Goal: Transaction & Acquisition: Subscribe to service/newsletter

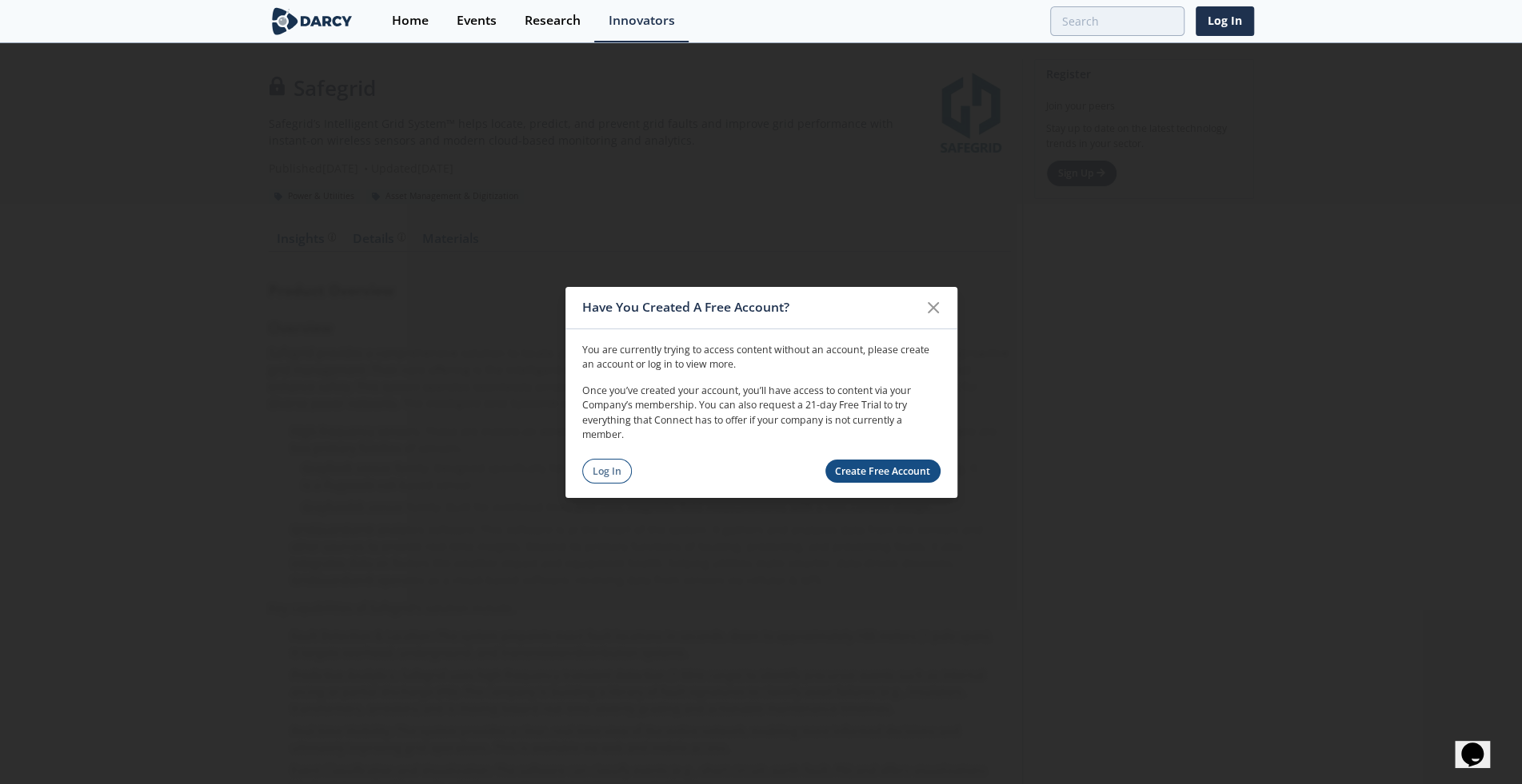
click at [865, 469] on link "Create Free Account" at bounding box center [883, 470] width 115 height 23
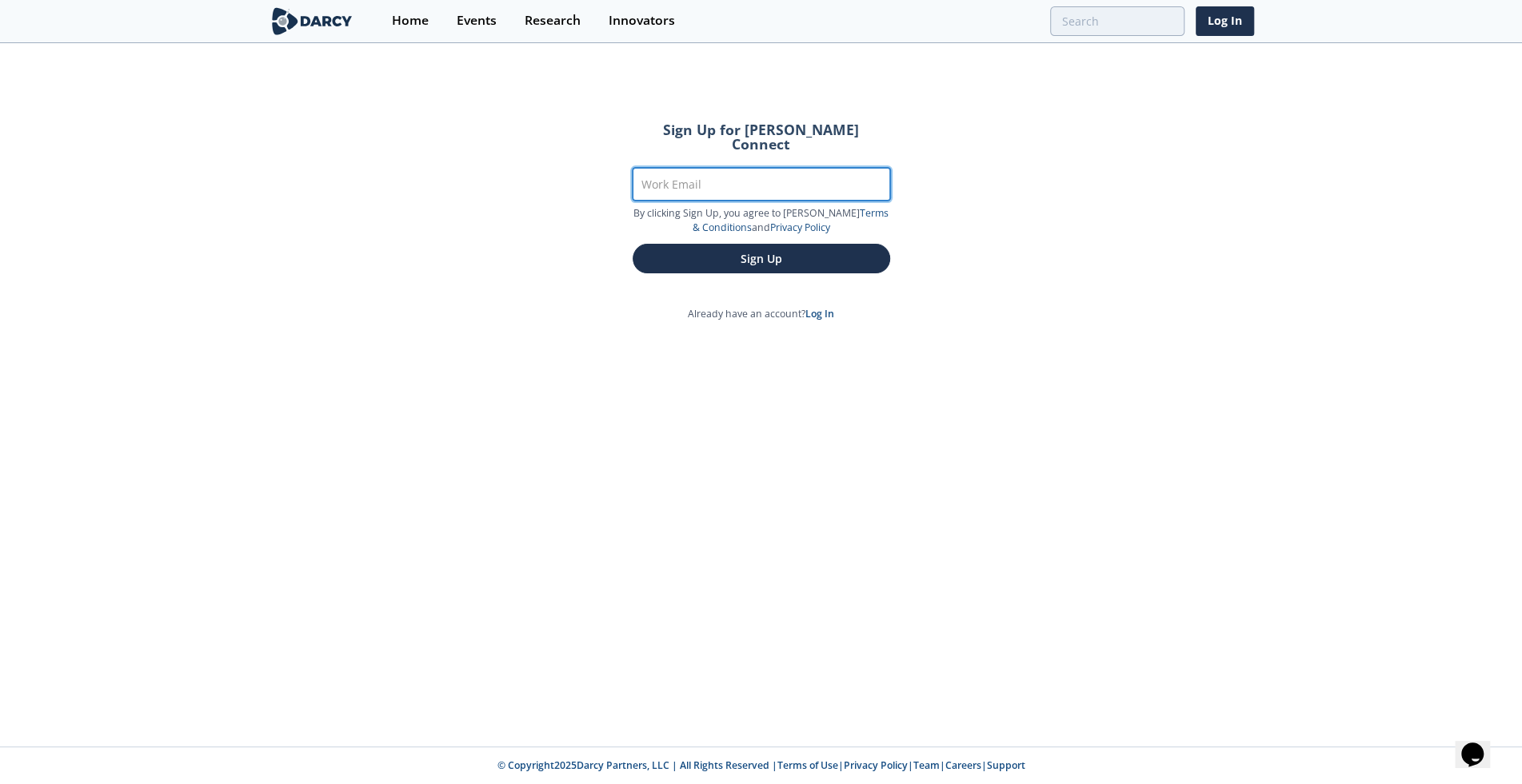
click at [713, 168] on input "Work Email" at bounding box center [761, 184] width 257 height 33
type input "[PERSON_NAME][EMAIL_ADDRESS][DOMAIN_NAME]"
click at [632, 244] on button "Sign Up" at bounding box center [761, 259] width 257 height 30
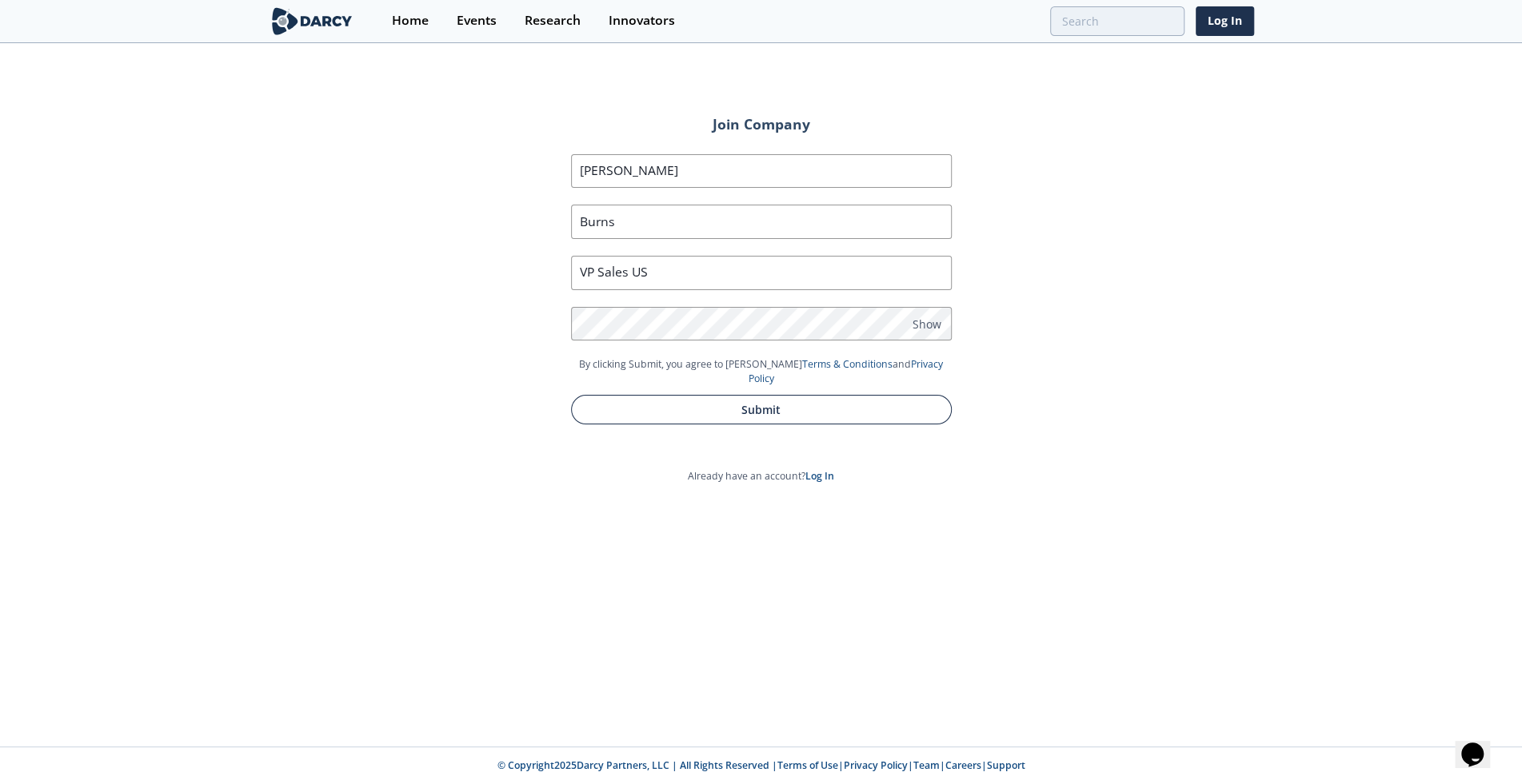
click at [722, 395] on button "Submit" at bounding box center [761, 410] width 380 height 30
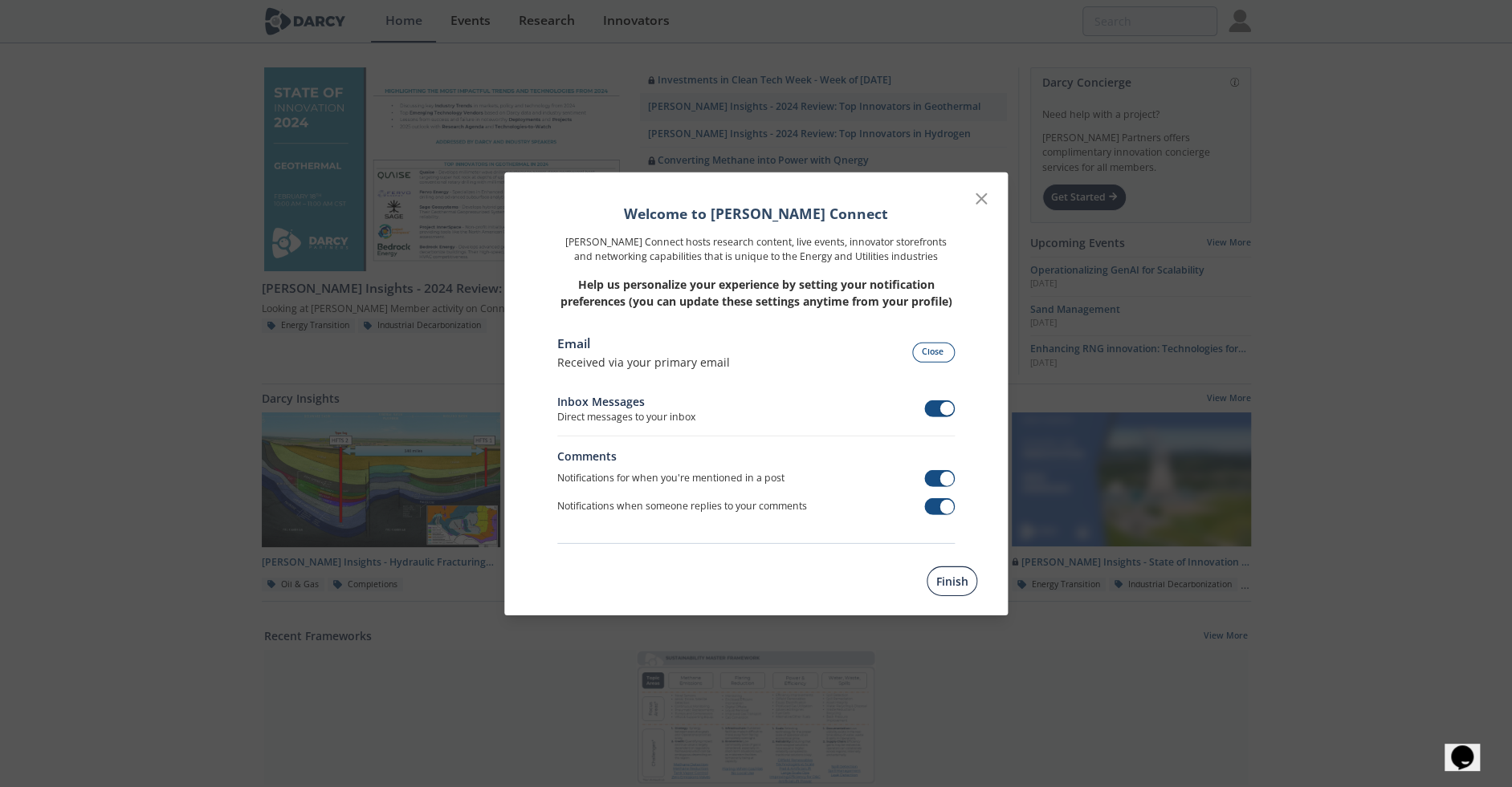
click at [954, 580] on button "Finish" at bounding box center [951, 582] width 51 height 30
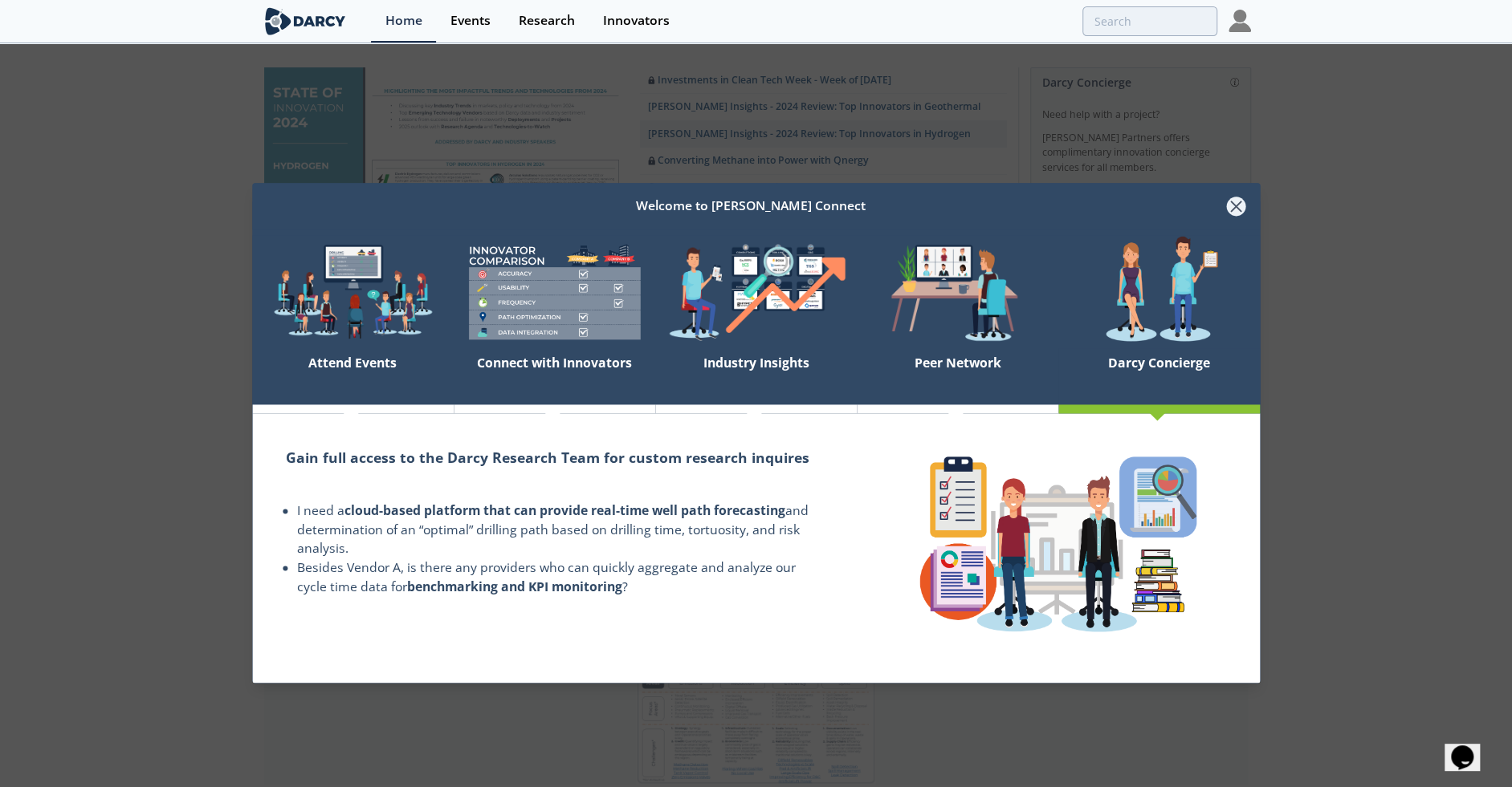
click at [1237, 208] on icon at bounding box center [1237, 206] width 10 height 10
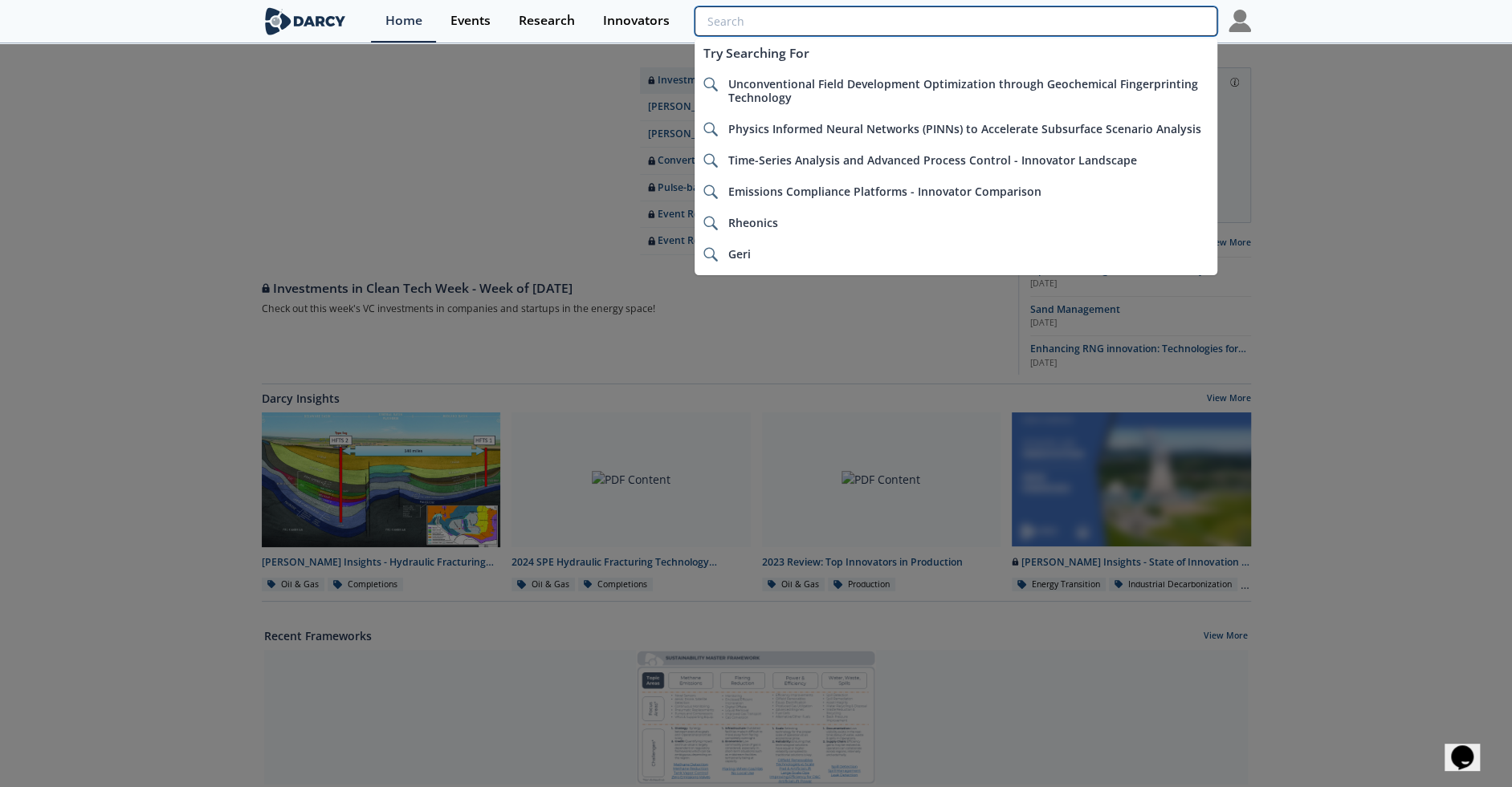
click at [1116, 23] on input "search" at bounding box center [956, 21] width 522 height 30
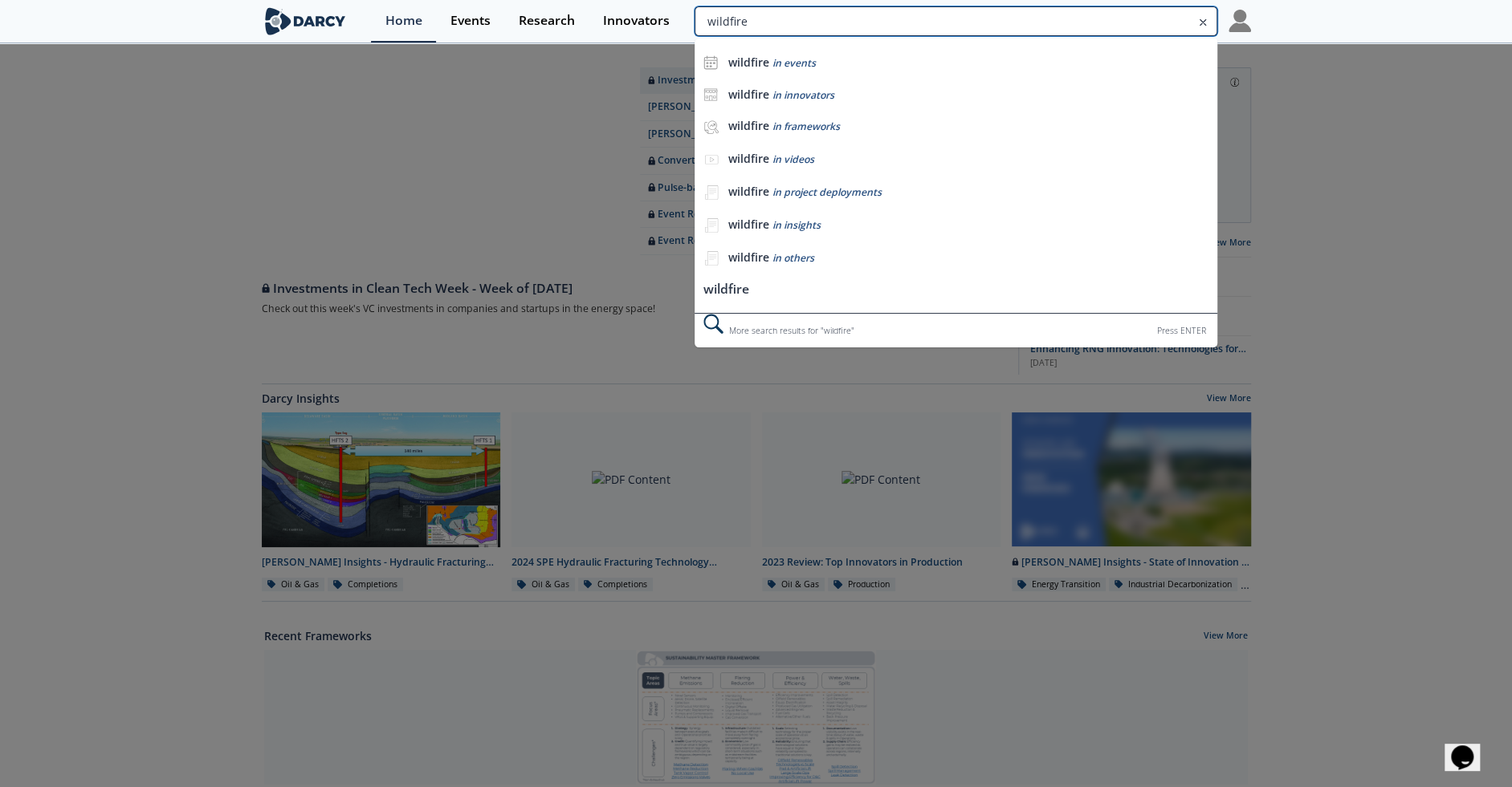
type input "wildfire"
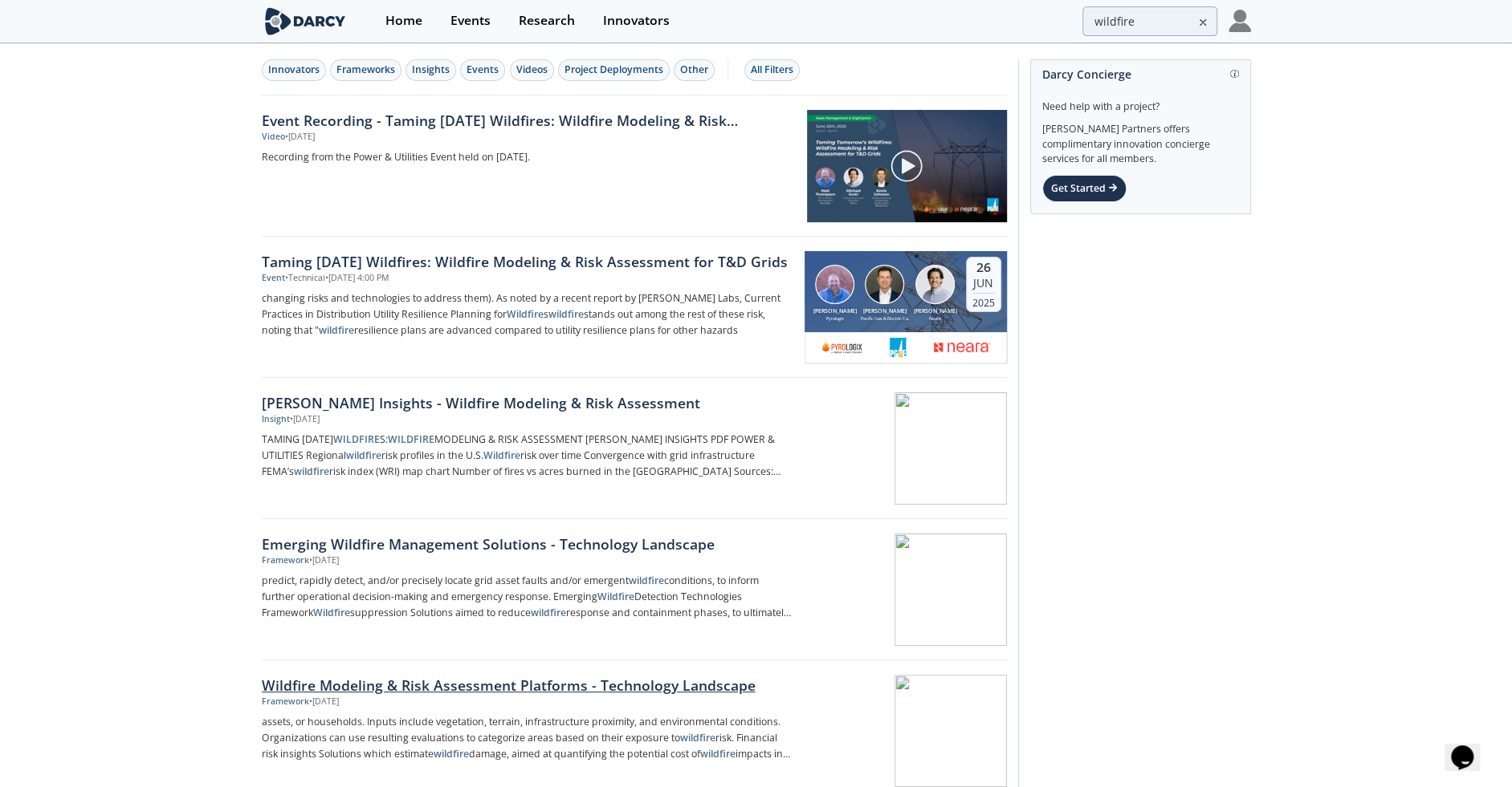
click at [914, 698] on div at bounding box center [905, 730] width 202 height 113
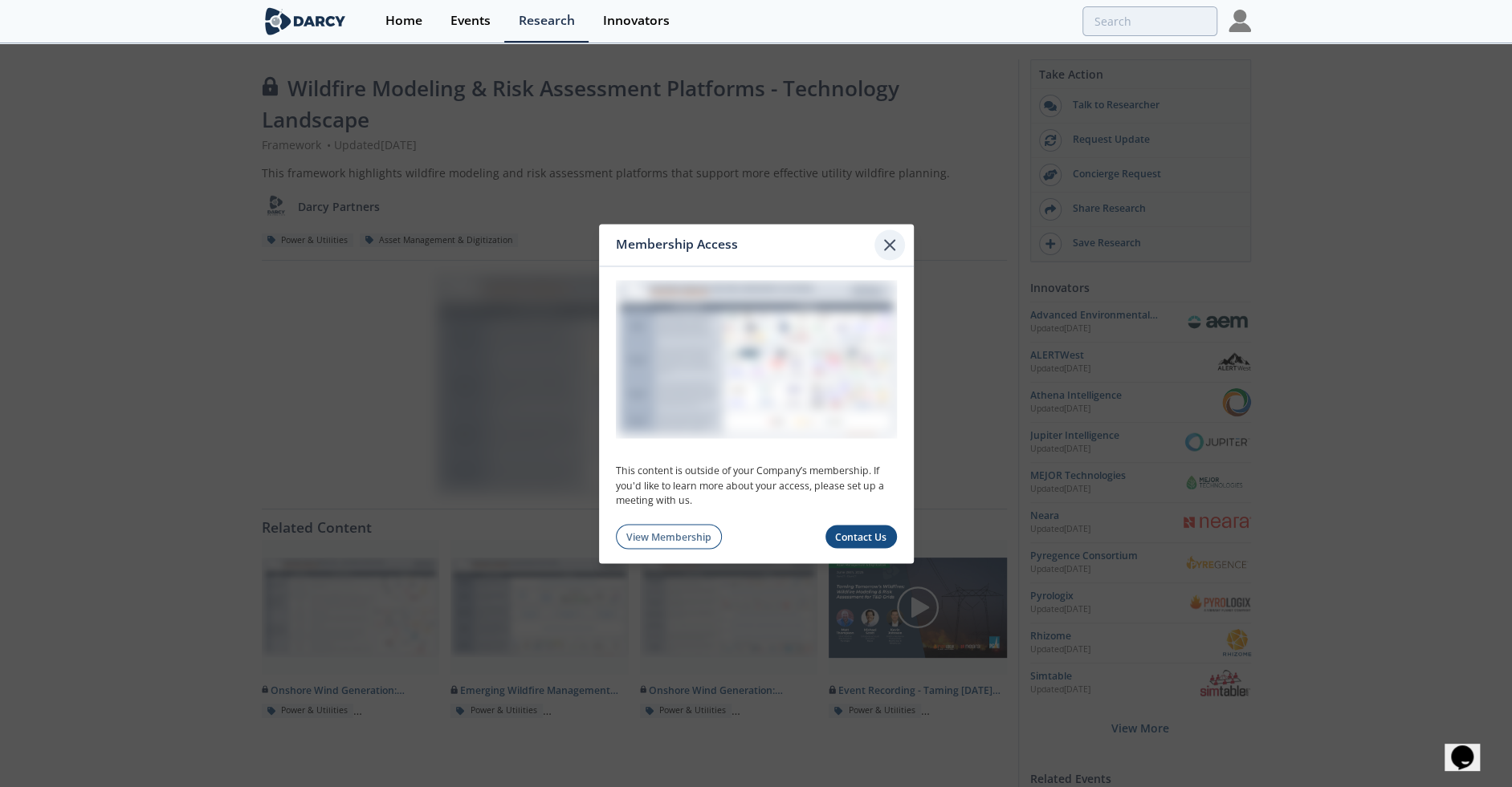
click at [892, 237] on icon at bounding box center [889, 244] width 19 height 19
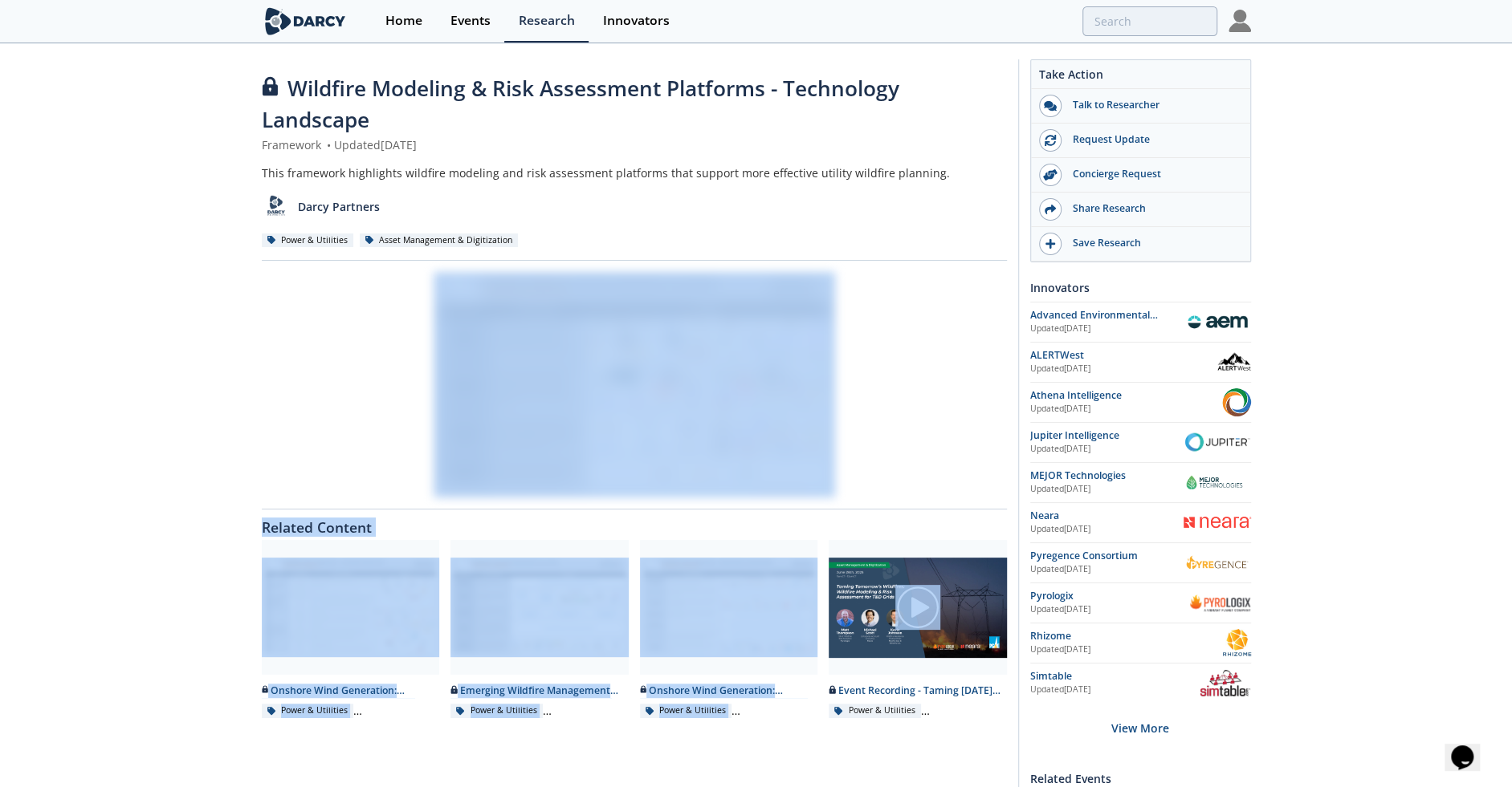
drag, startPoint x: 821, startPoint y: 328, endPoint x: 870, endPoint y: 517, distance: 195.2
click at [870, 517] on div "Wildfire Modeling & Risk Assessment Platforms - Technology Landscape Framework …" at bounding box center [634, 456] width 745 height 768
type input "wildfire"
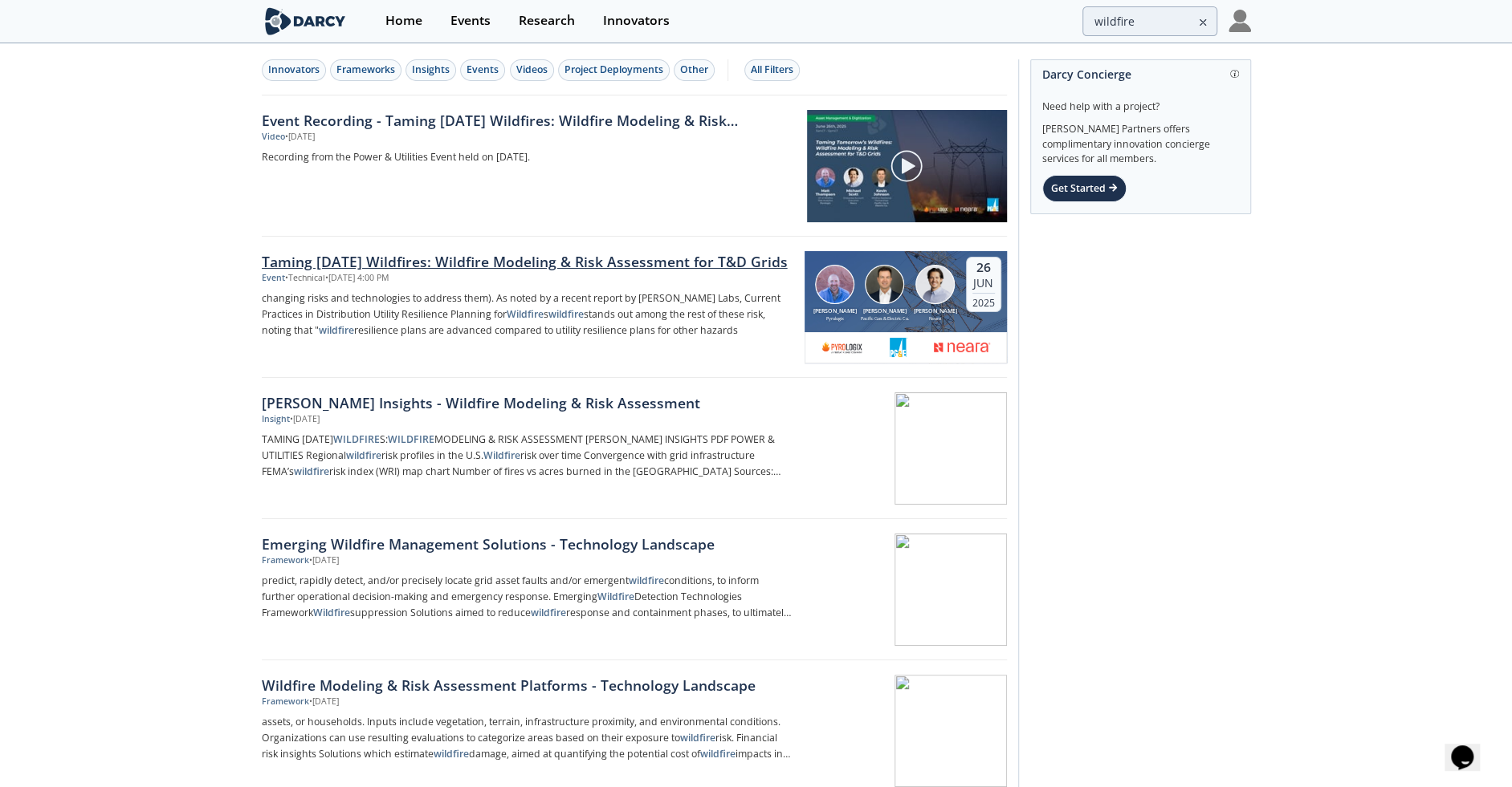
click at [872, 299] on div "Kevin Johnson Pacific Gas & Electric Co." at bounding box center [885, 293] width 50 height 57
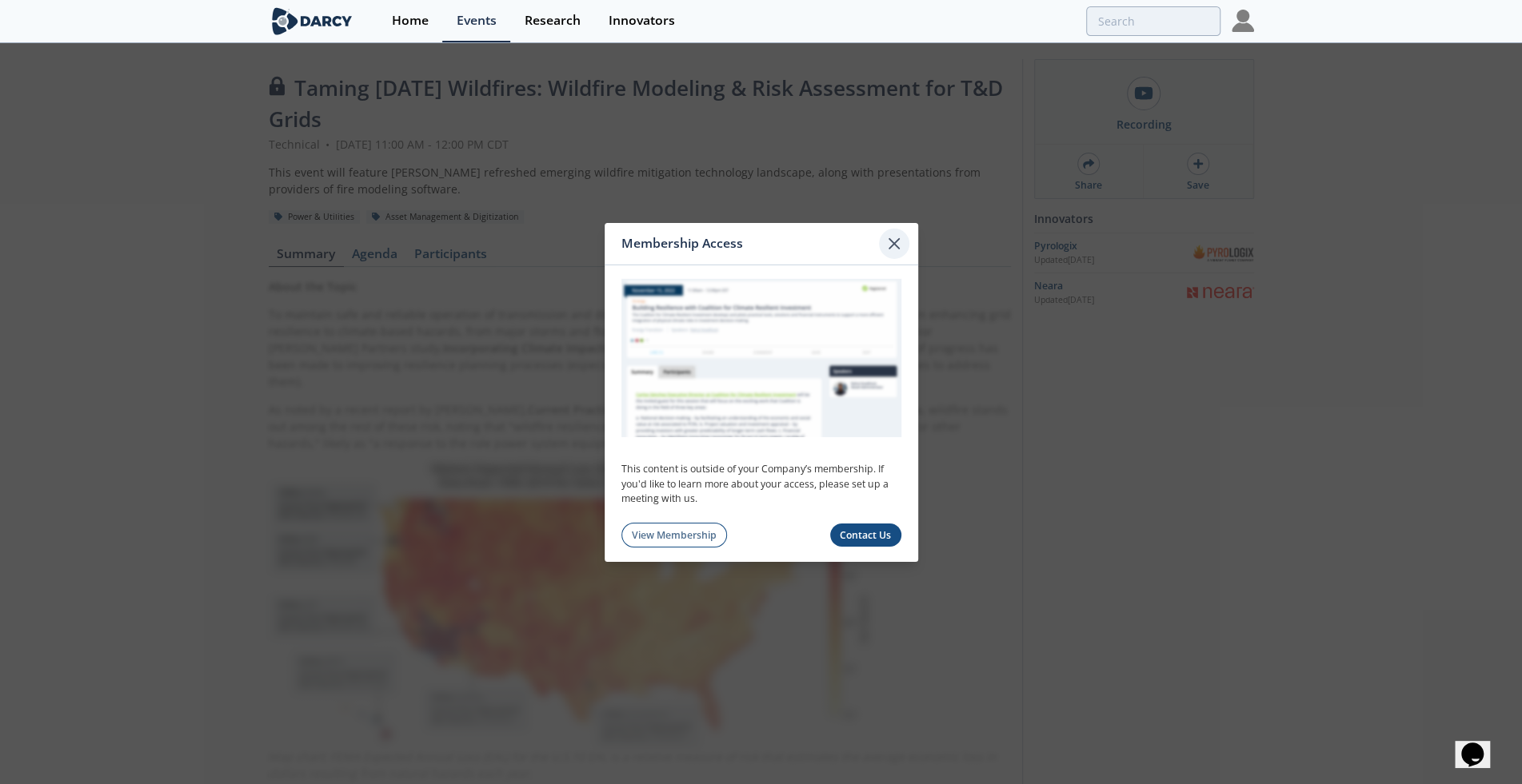
click at [898, 247] on icon at bounding box center [895, 243] width 10 height 10
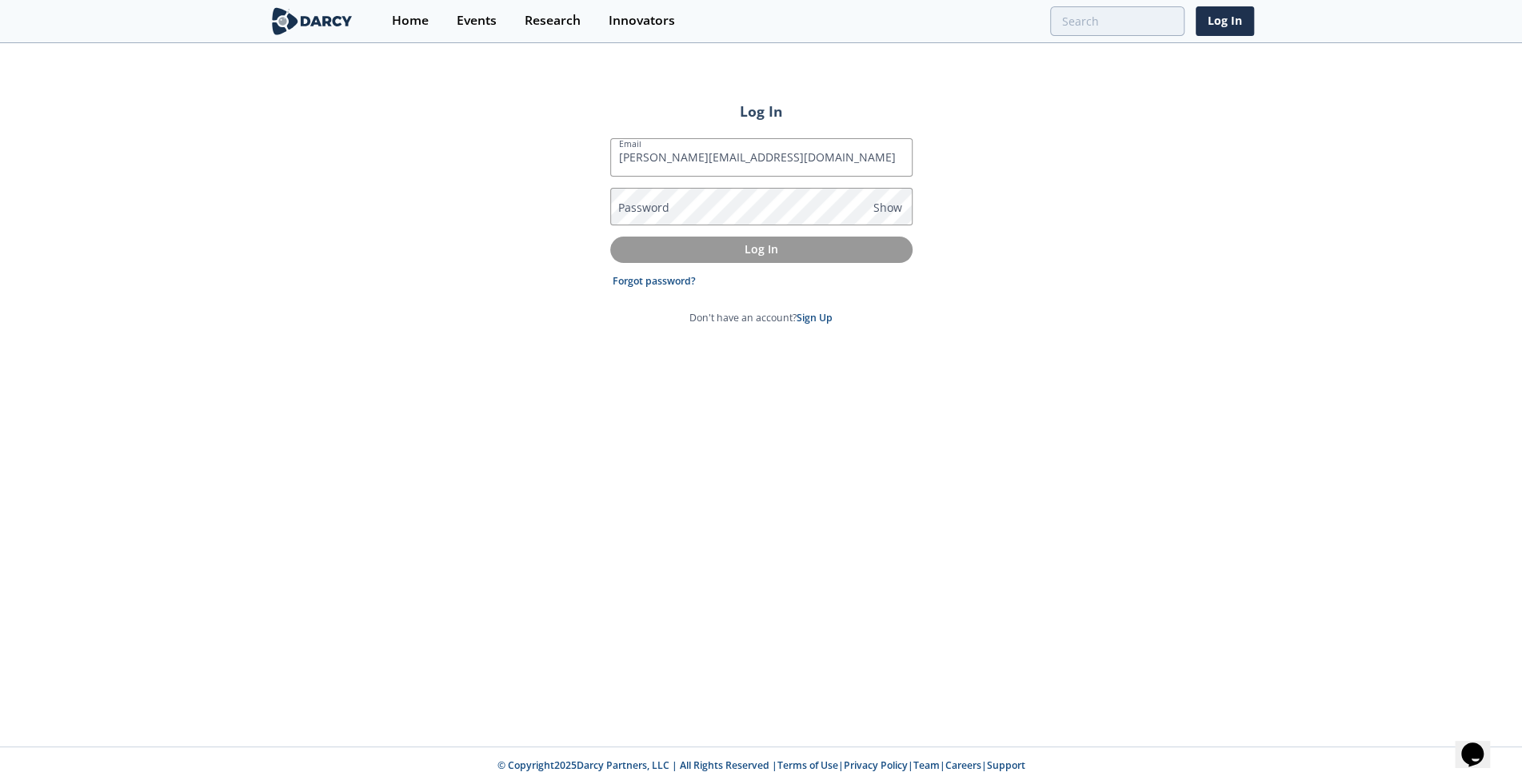
click at [656, 209] on label "Password" at bounding box center [644, 207] width 52 height 17
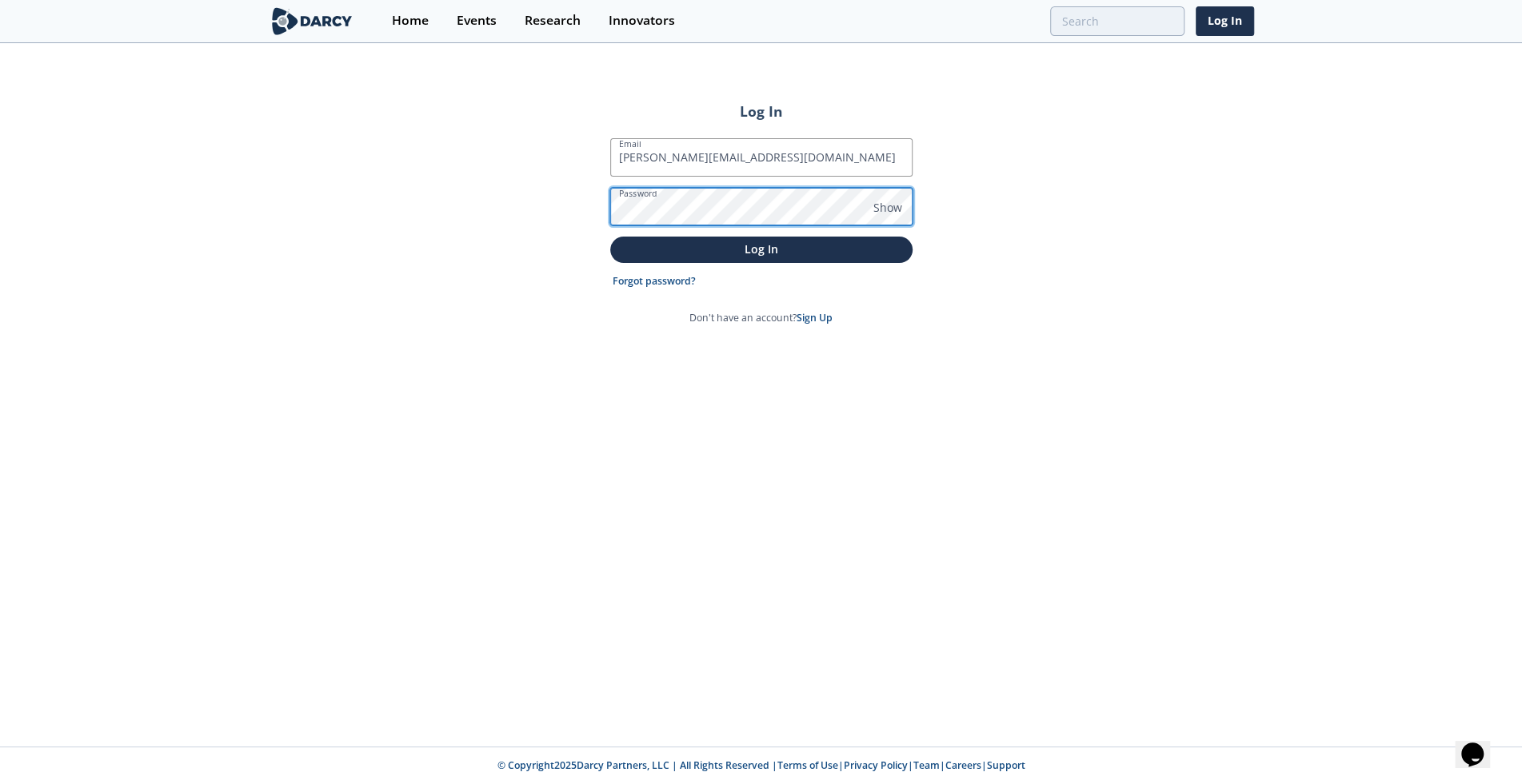
click at [611, 236] on button "Log In" at bounding box center [761, 249] width 302 height 27
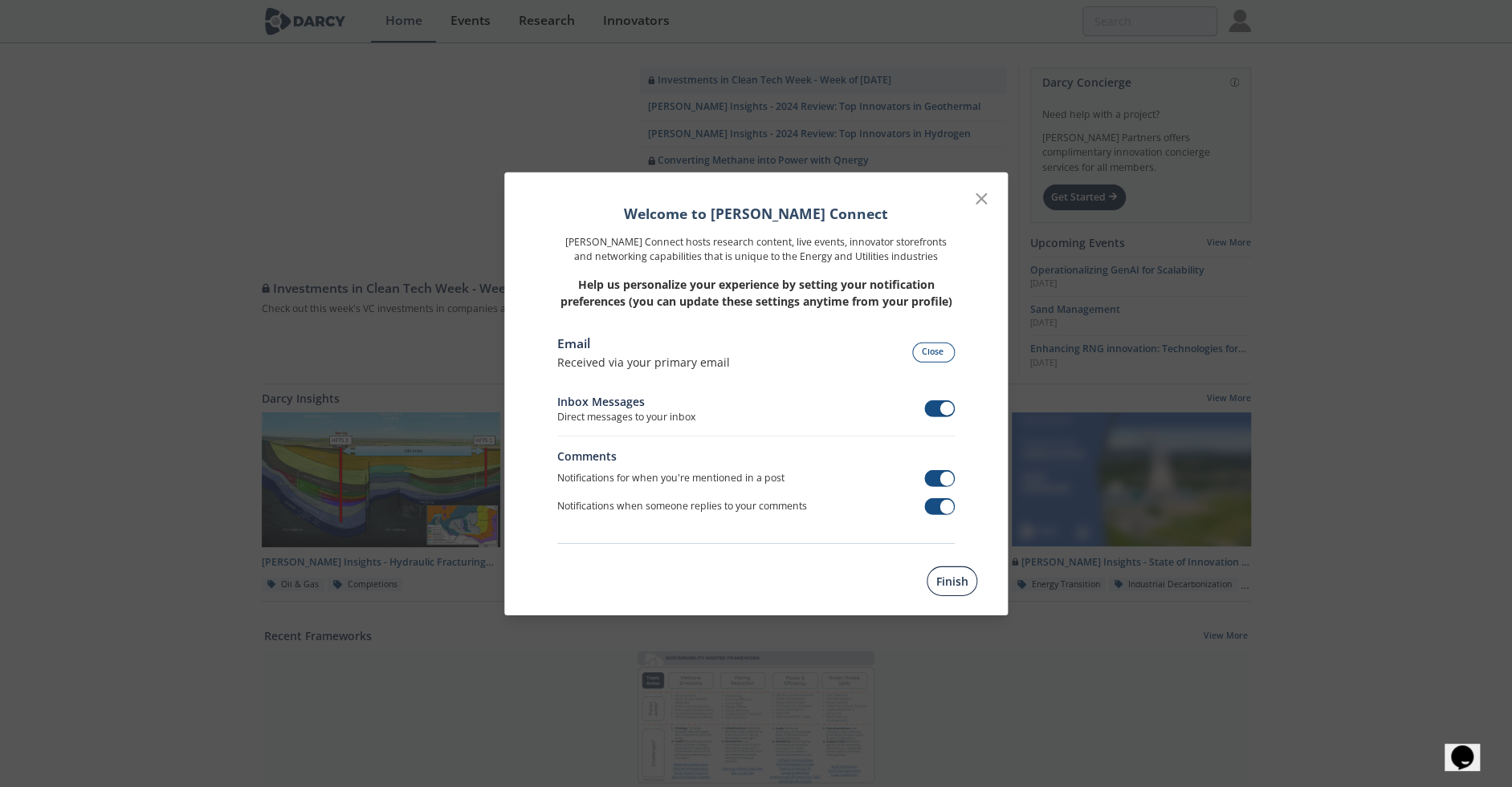
click at [944, 580] on button "Finish" at bounding box center [951, 582] width 51 height 30
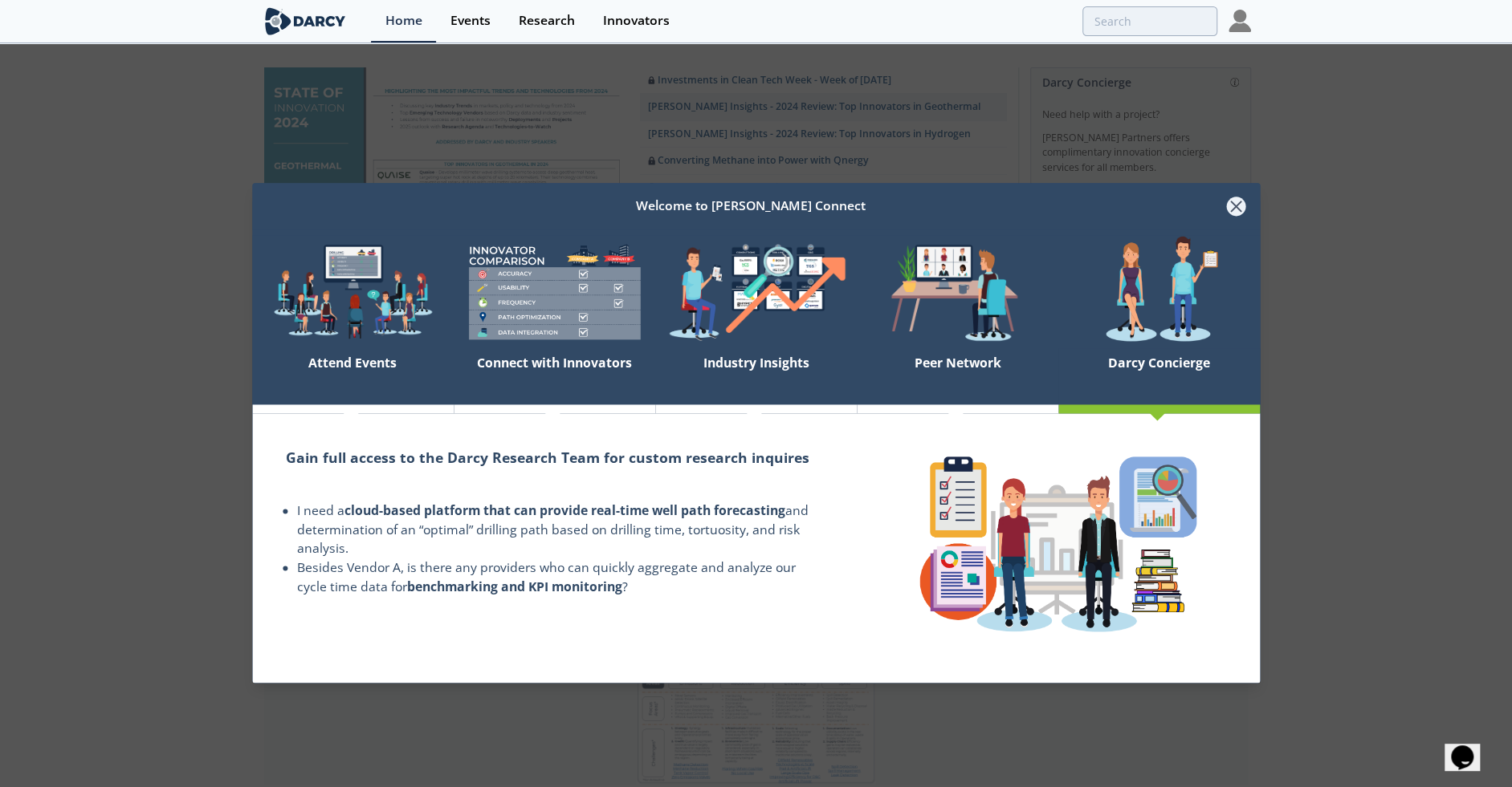
click at [1232, 209] on icon at bounding box center [1237, 206] width 10 height 10
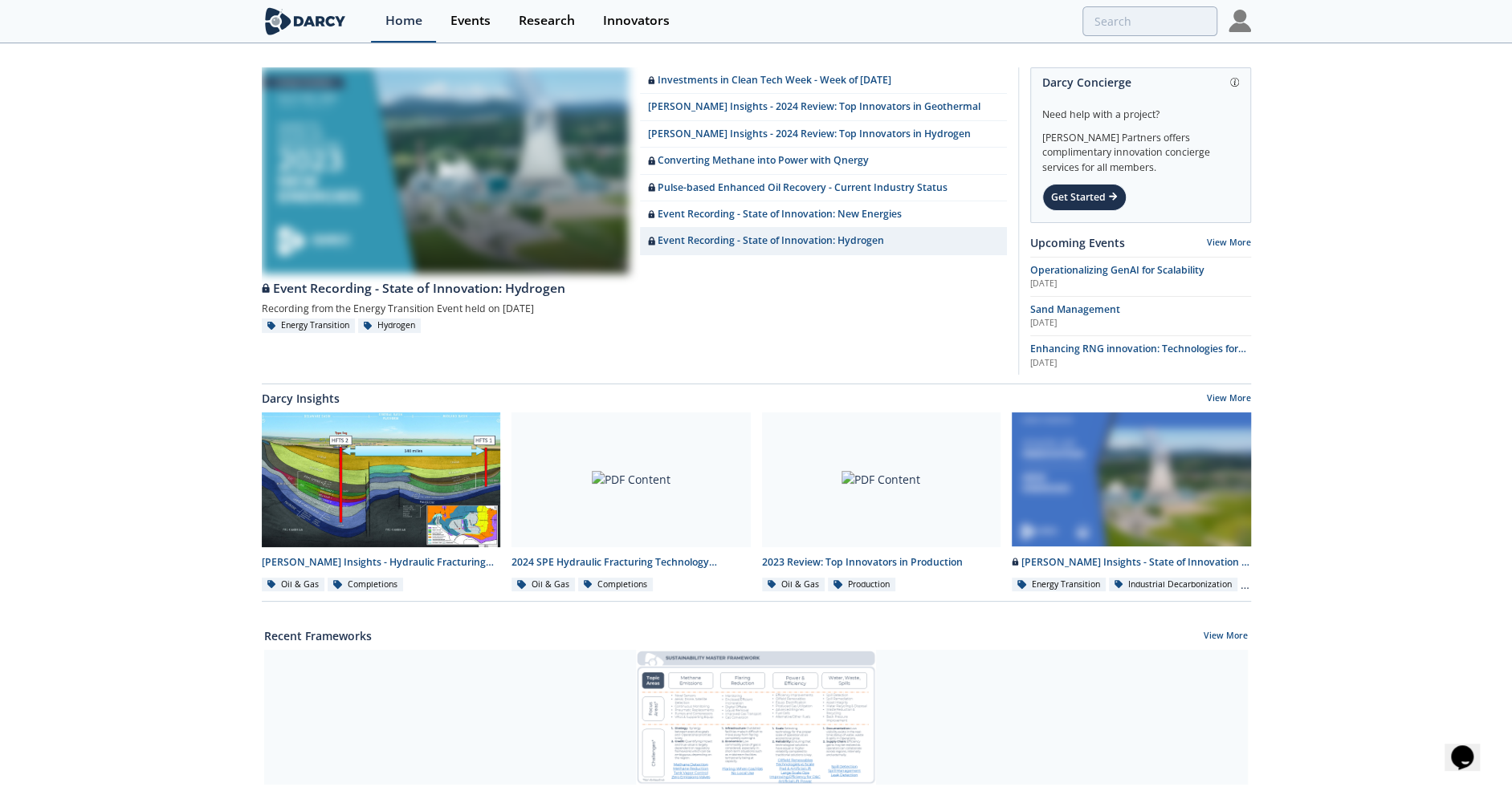
click at [399, 23] on div "Home" at bounding box center [404, 20] width 37 height 13
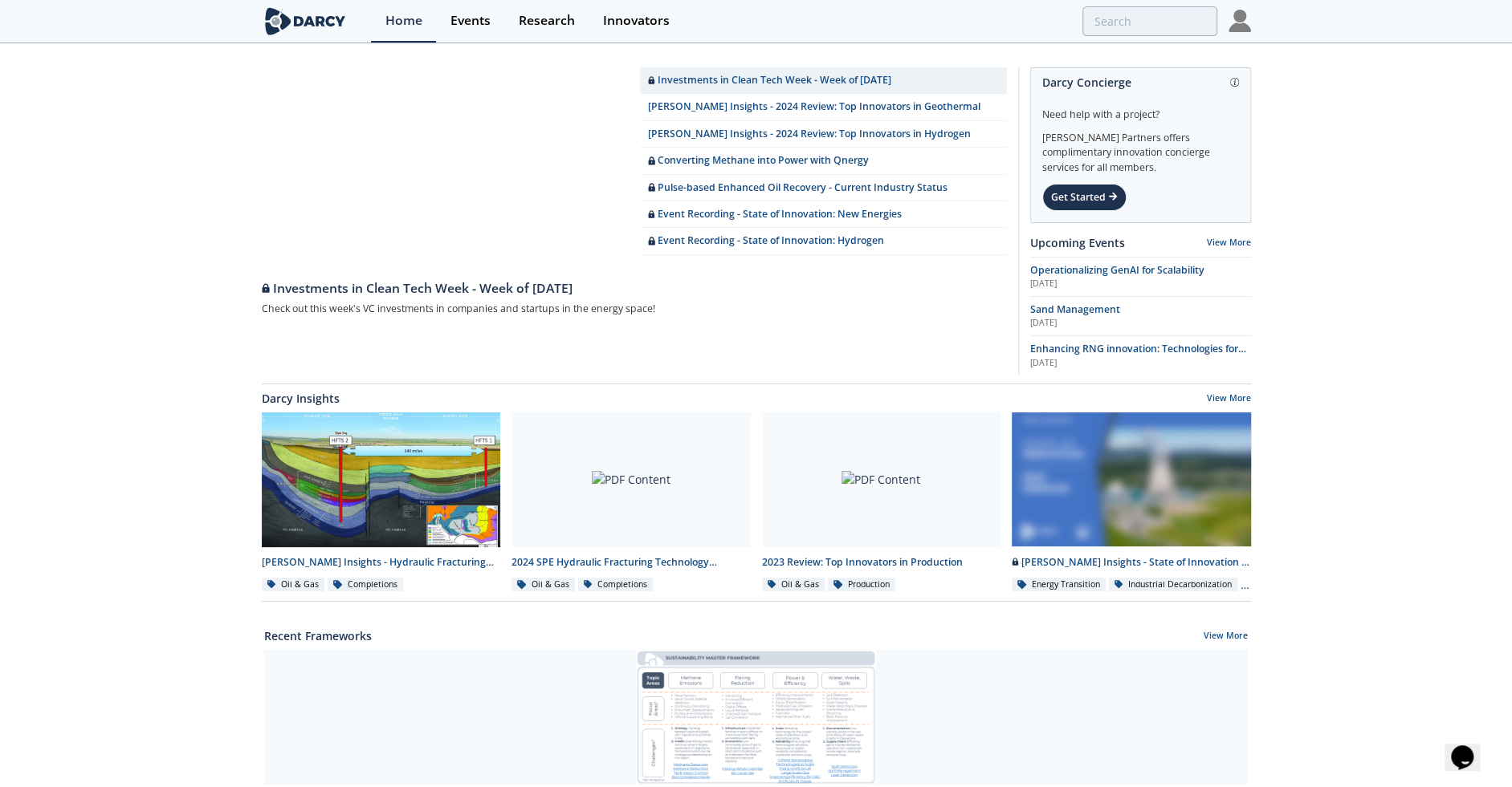
click at [310, 10] on img at bounding box center [306, 21] width 88 height 28
click at [410, 18] on div "Home" at bounding box center [404, 20] width 37 height 13
click at [472, 23] on div "Events" at bounding box center [470, 20] width 40 height 13
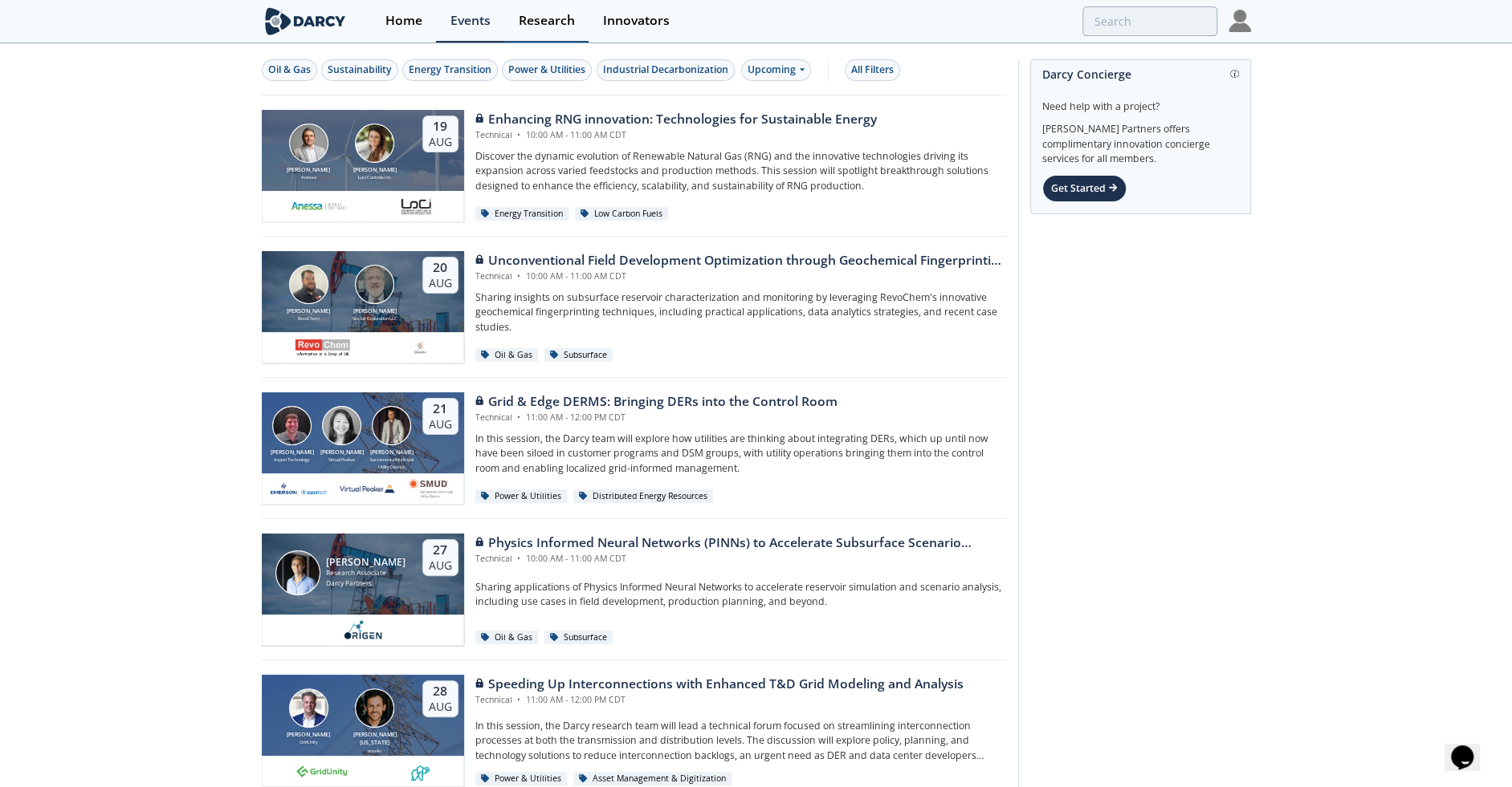
click at [547, 22] on div "Research" at bounding box center [546, 20] width 56 height 13
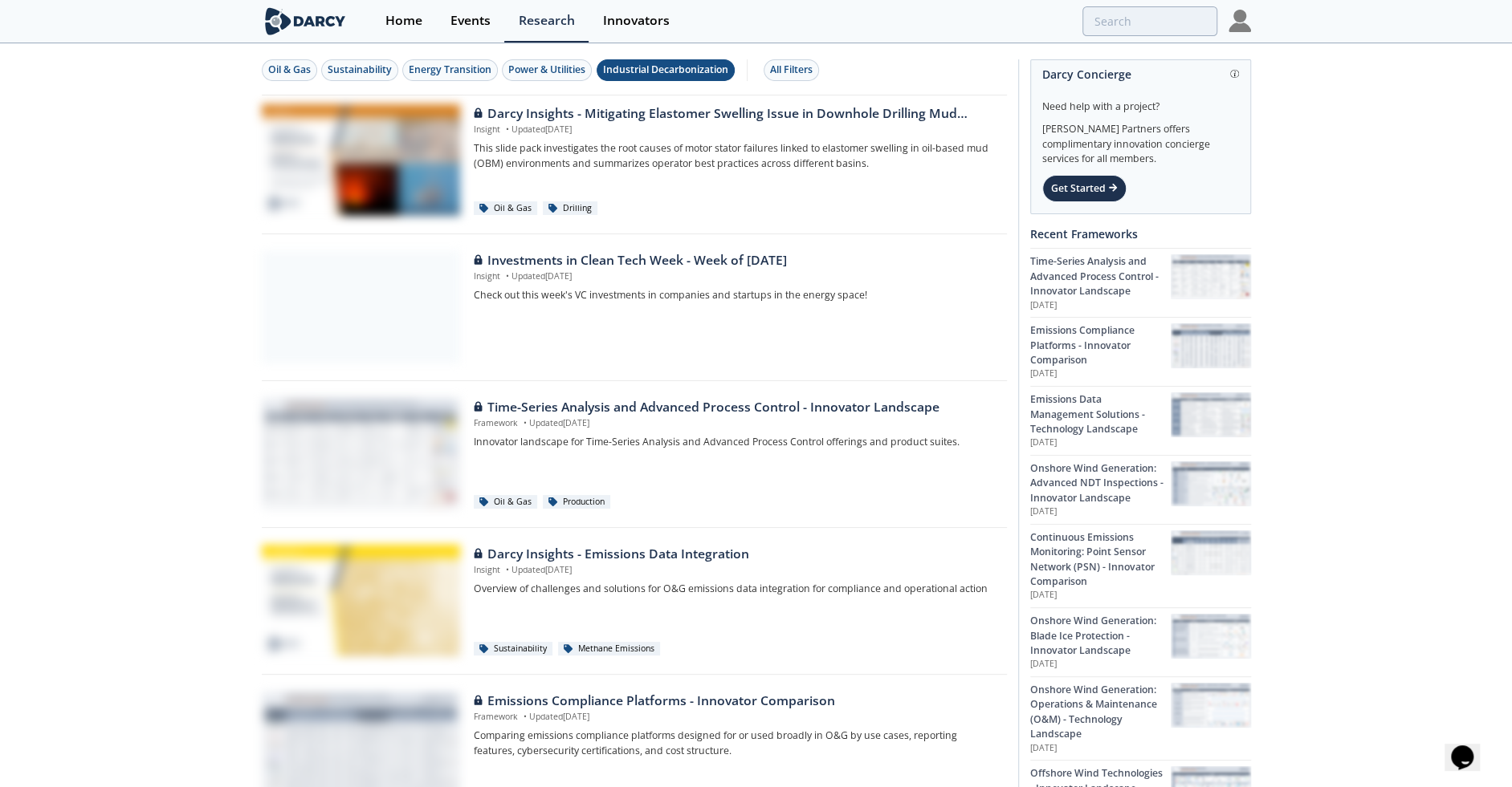
click at [704, 74] on div "Industrial Decarbonization" at bounding box center [666, 70] width 126 height 14
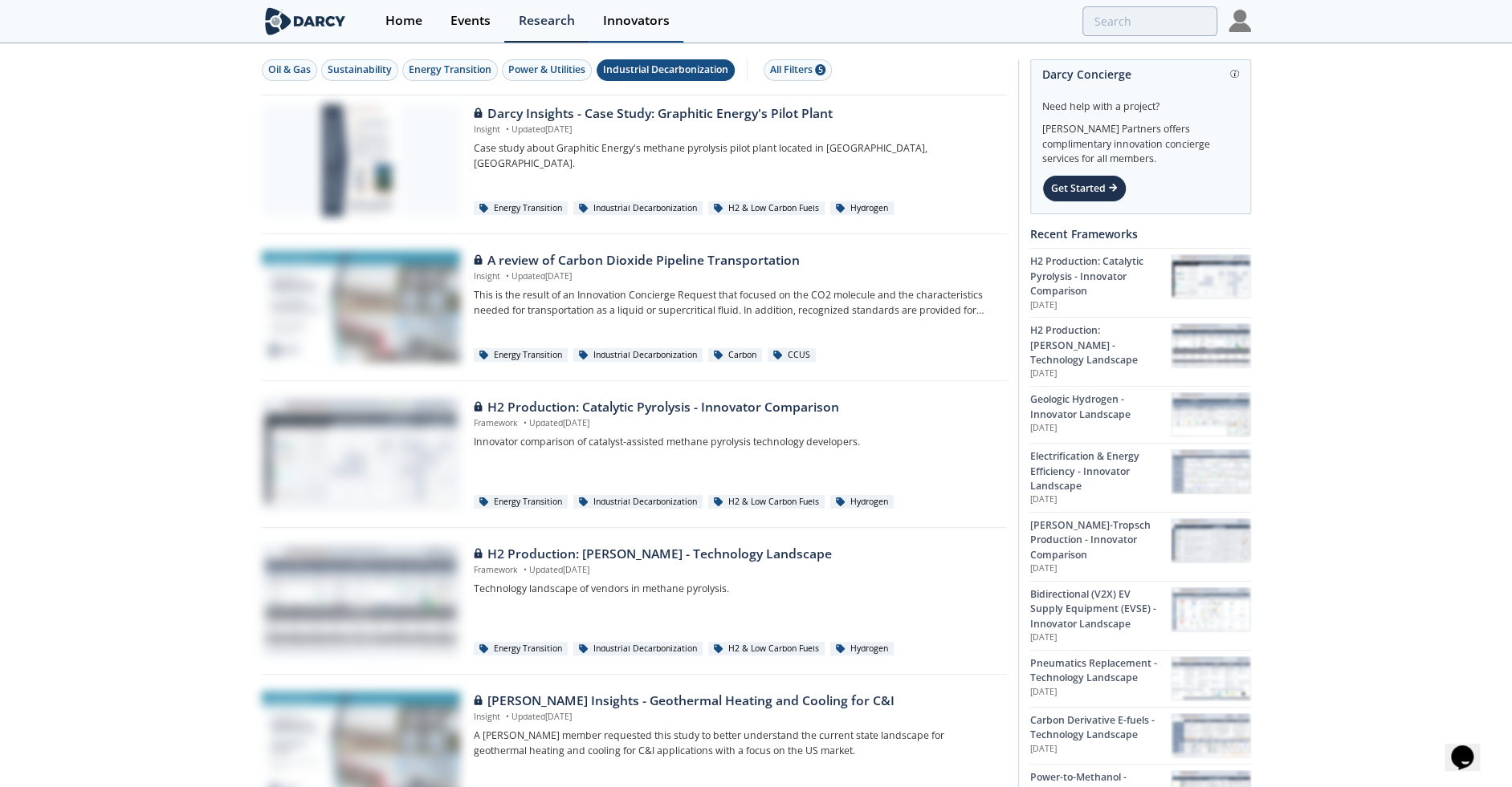
click at [621, 18] on div "Innovators" at bounding box center [636, 20] width 67 height 13
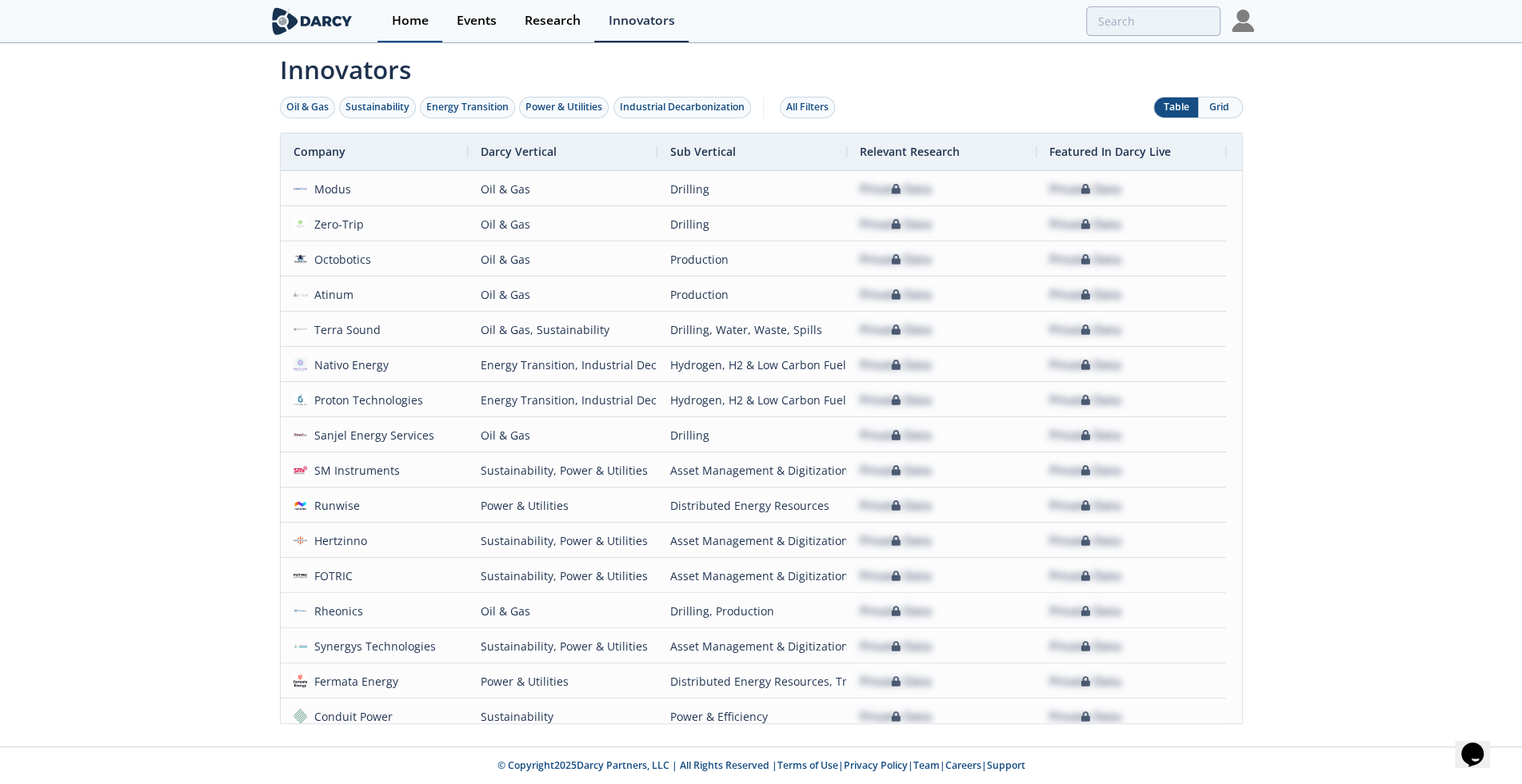
click at [427, 27] on div "Home" at bounding box center [410, 20] width 37 height 13
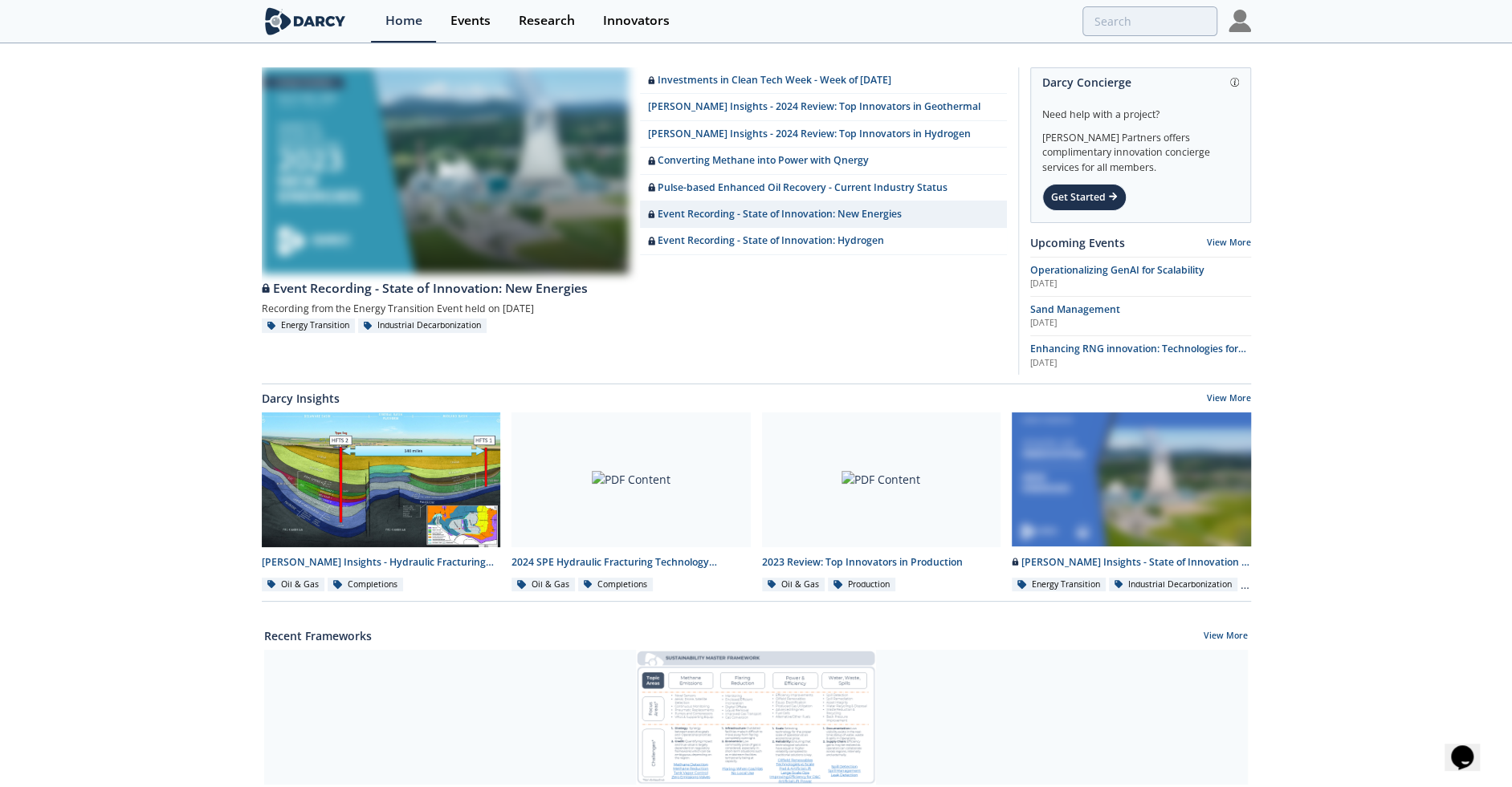
click at [1236, 27] on img at bounding box center [1239, 21] width 23 height 23
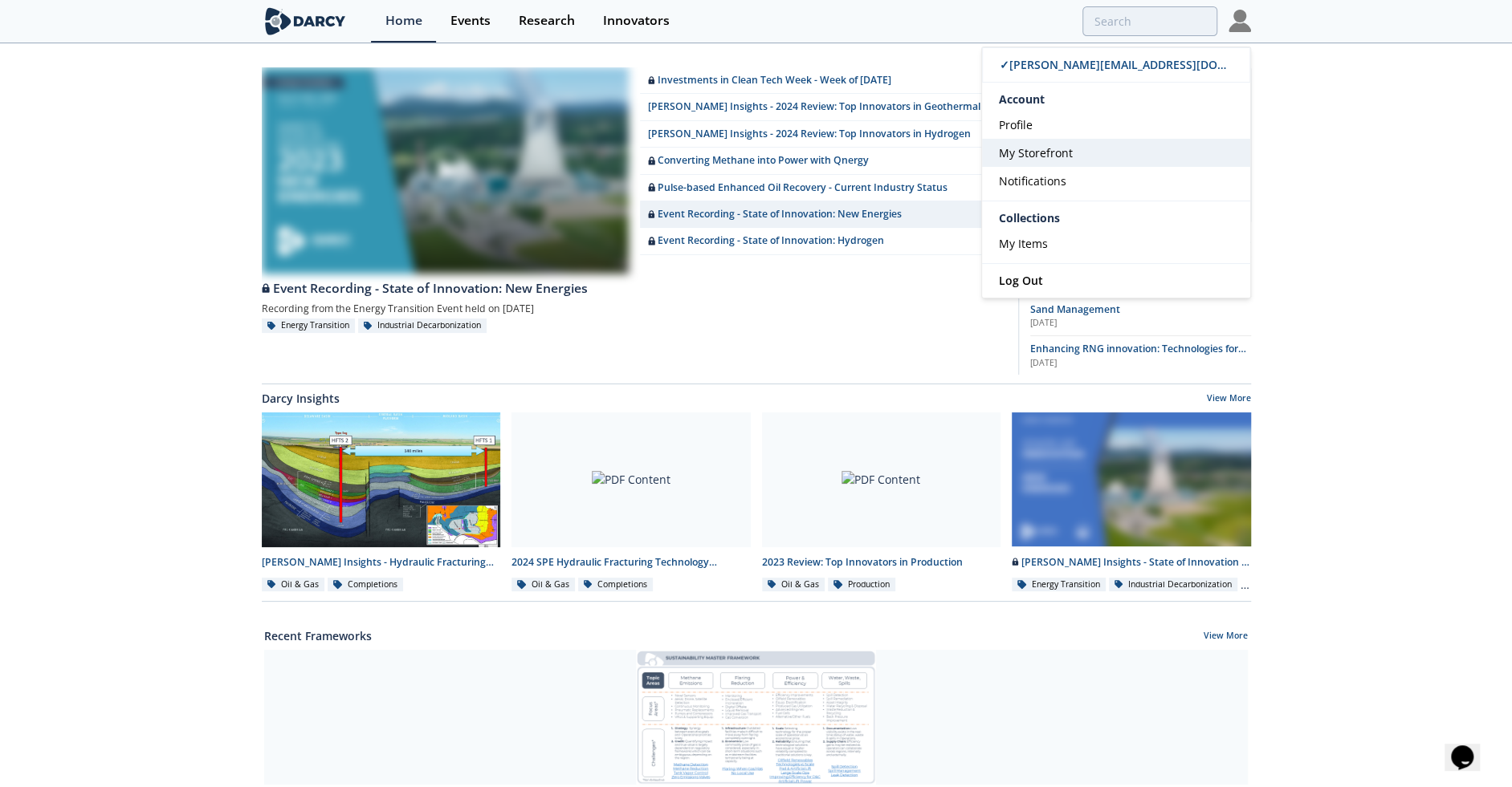
click at [1078, 150] on link "My Storefront" at bounding box center [1115, 152] width 268 height 28
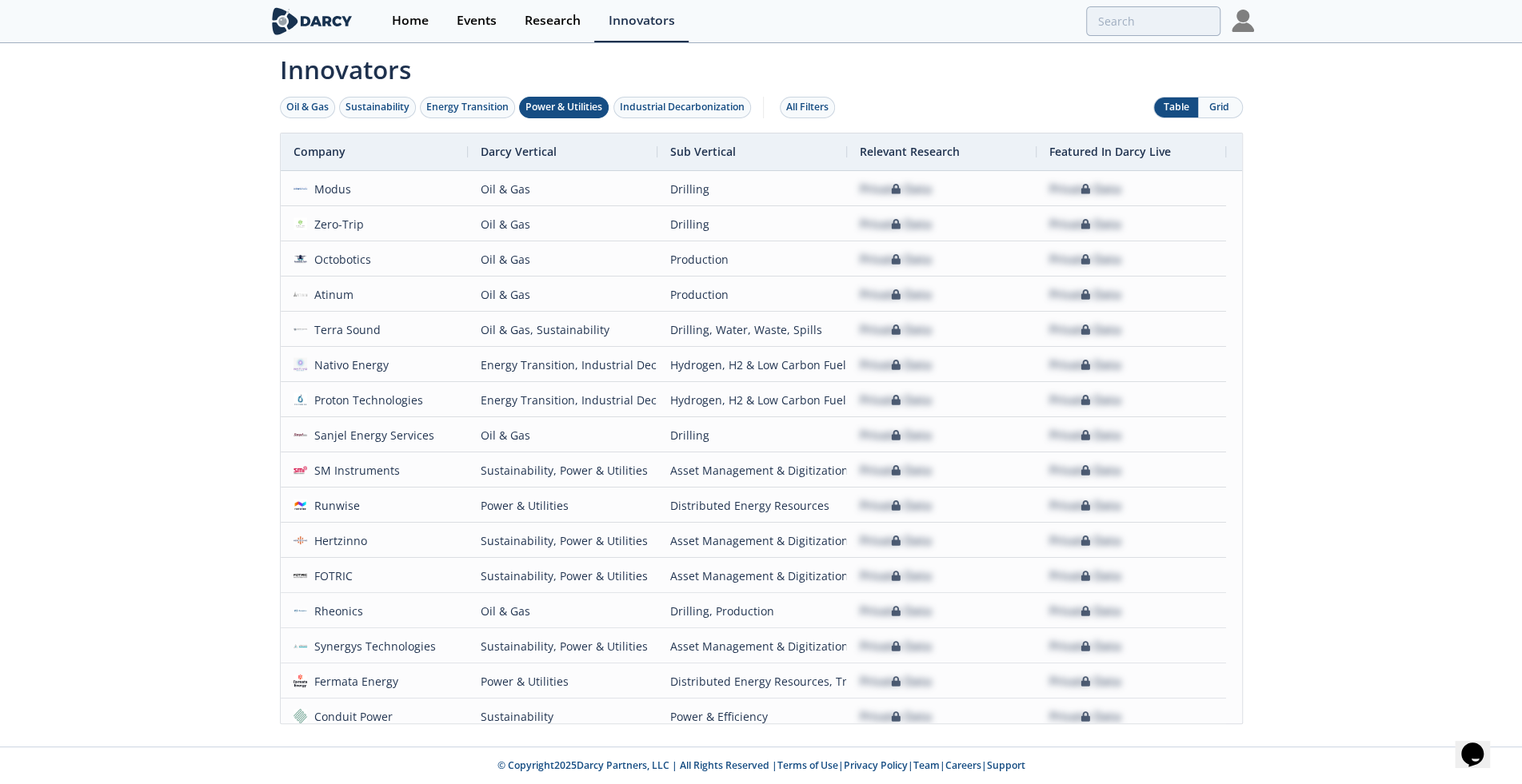
click at [547, 109] on div "Power & Utilities" at bounding box center [563, 107] width 76 height 14
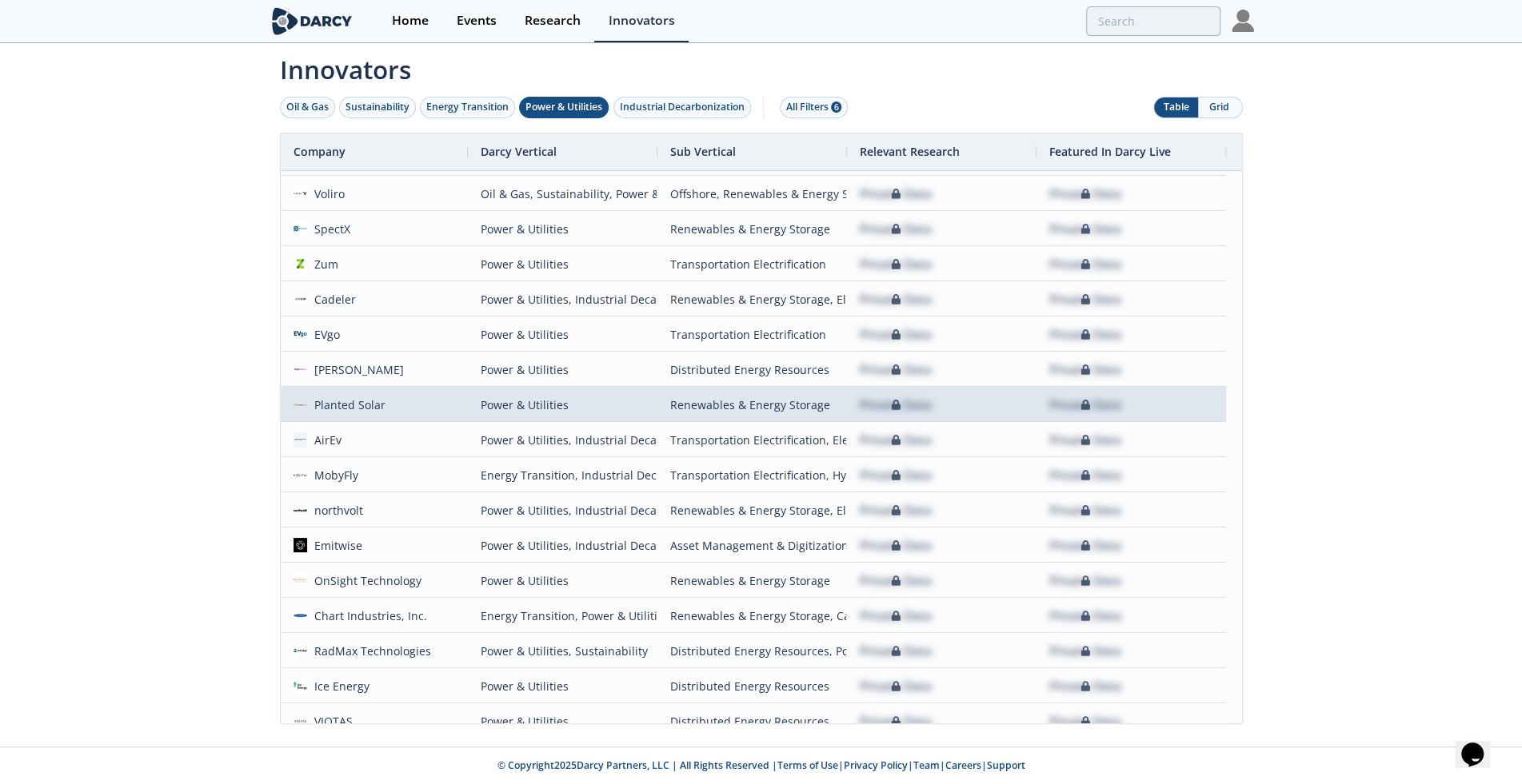
scroll to position [850, 0]
